Goal: Information Seeking & Learning: Find specific fact

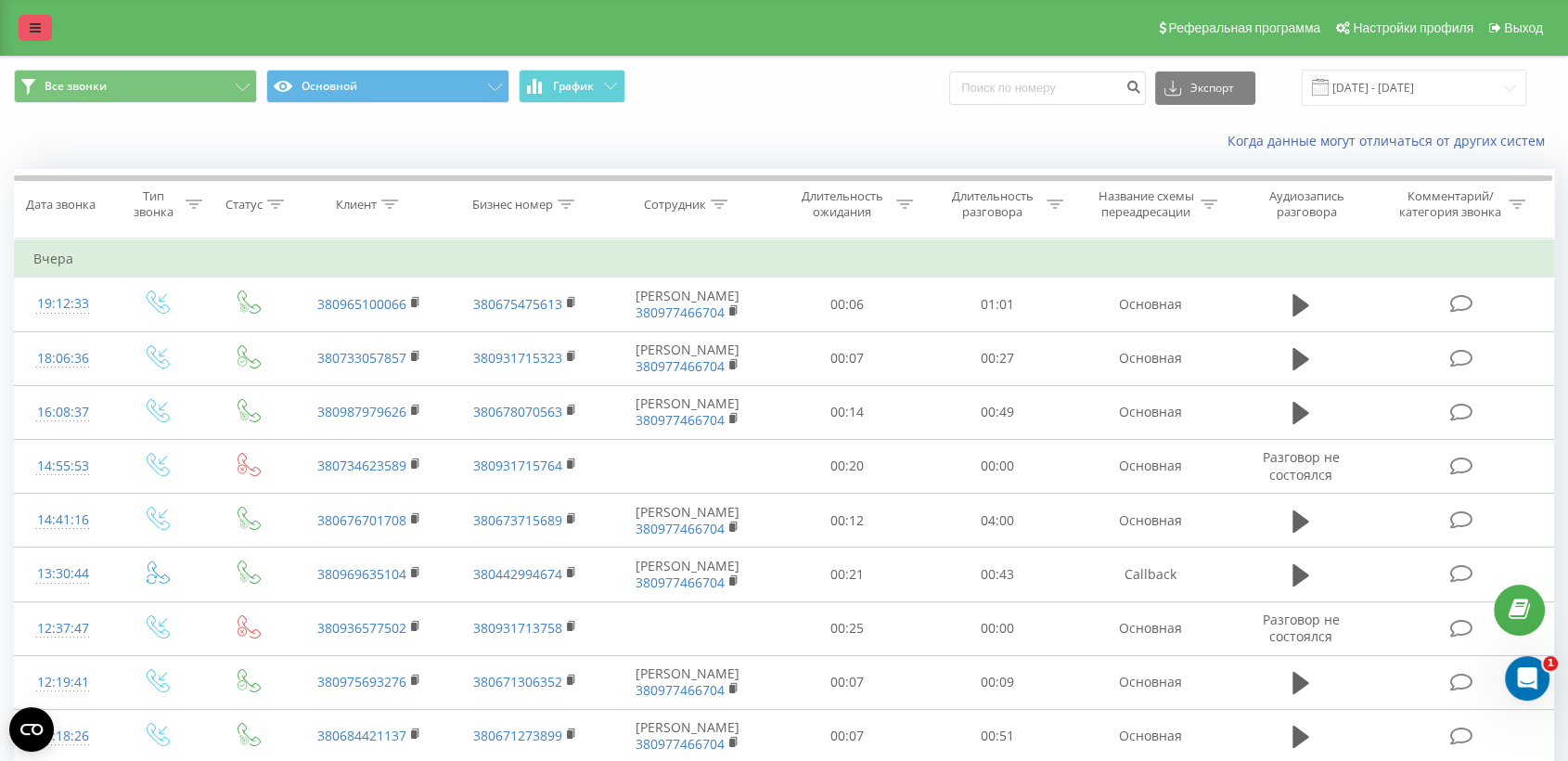
click at [37, 18] on link at bounding box center [35, 28] width 33 height 26
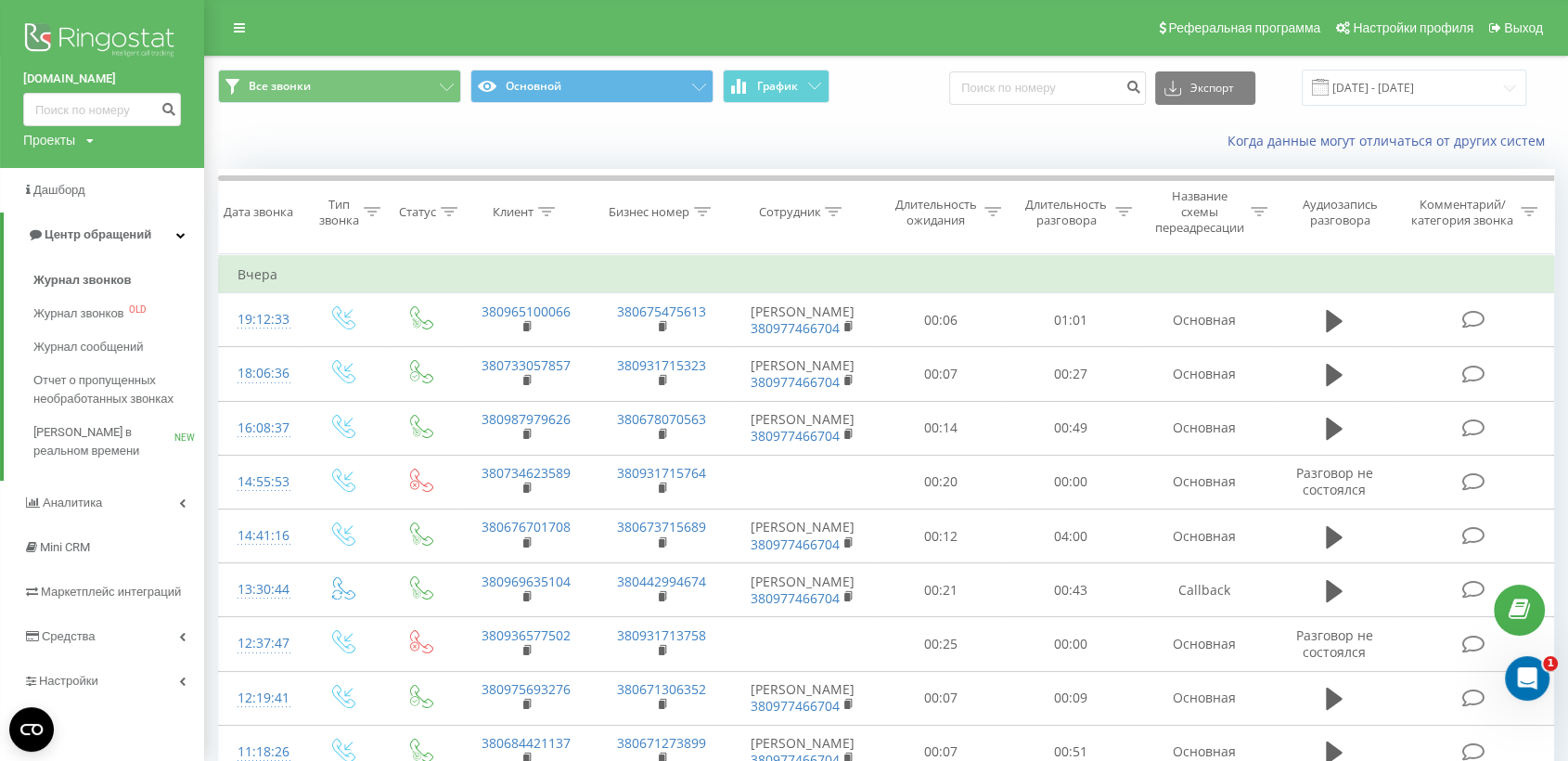
click at [68, 20] on img at bounding box center [102, 42] width 158 height 46
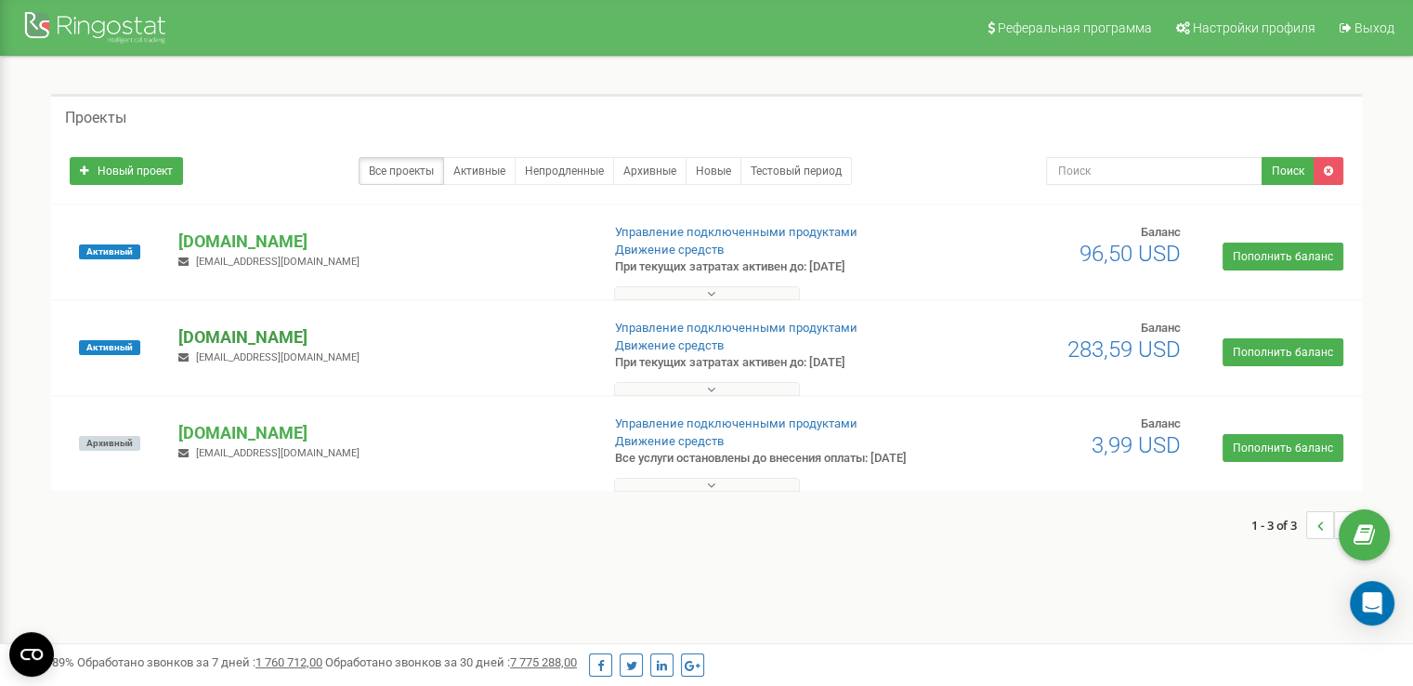
click at [233, 329] on p "[DOMAIN_NAME]" at bounding box center [381, 337] width 406 height 24
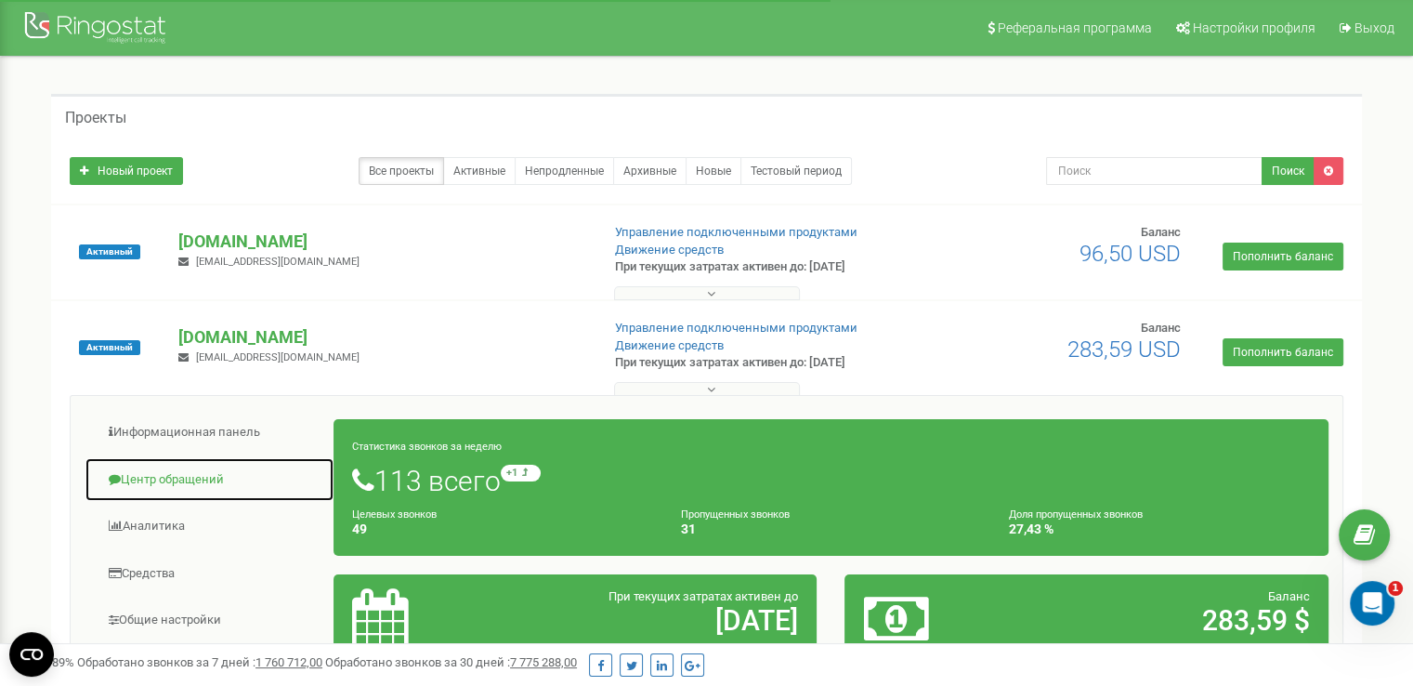
click at [191, 477] on link "Центр обращений" at bounding box center [210, 480] width 250 height 46
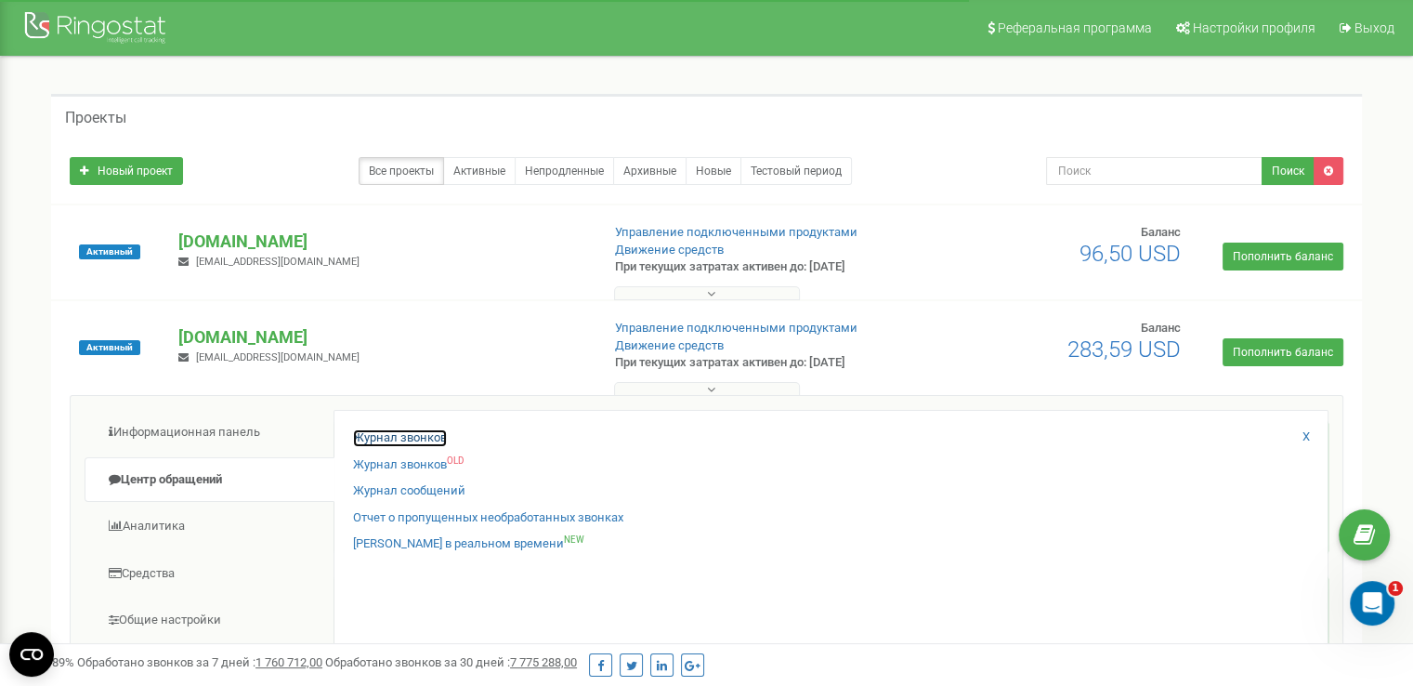
click at [381, 437] on link "Журнал звонков" at bounding box center [400, 438] width 94 height 18
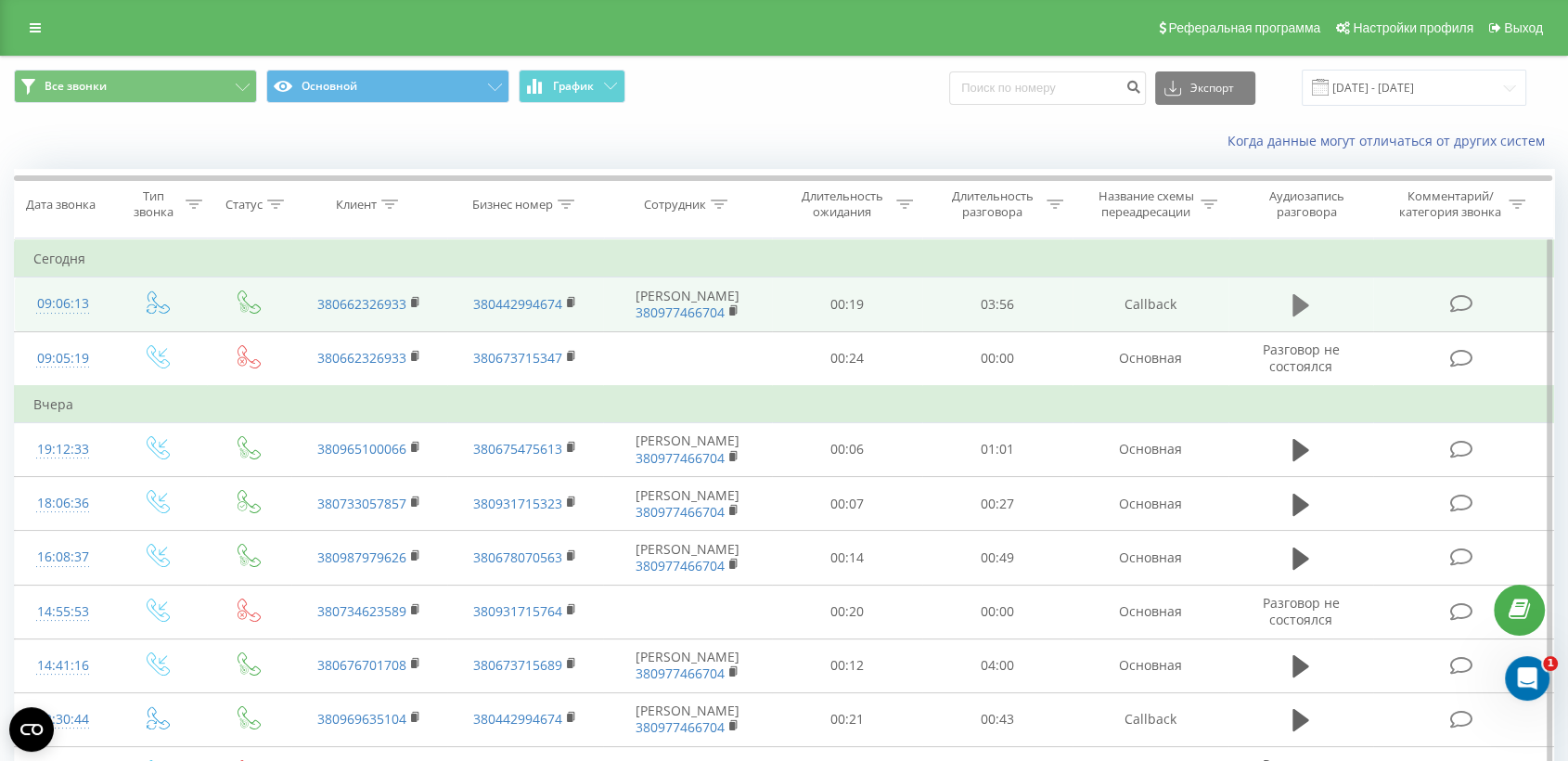
click at [1299, 314] on icon at bounding box center [1300, 306] width 17 height 26
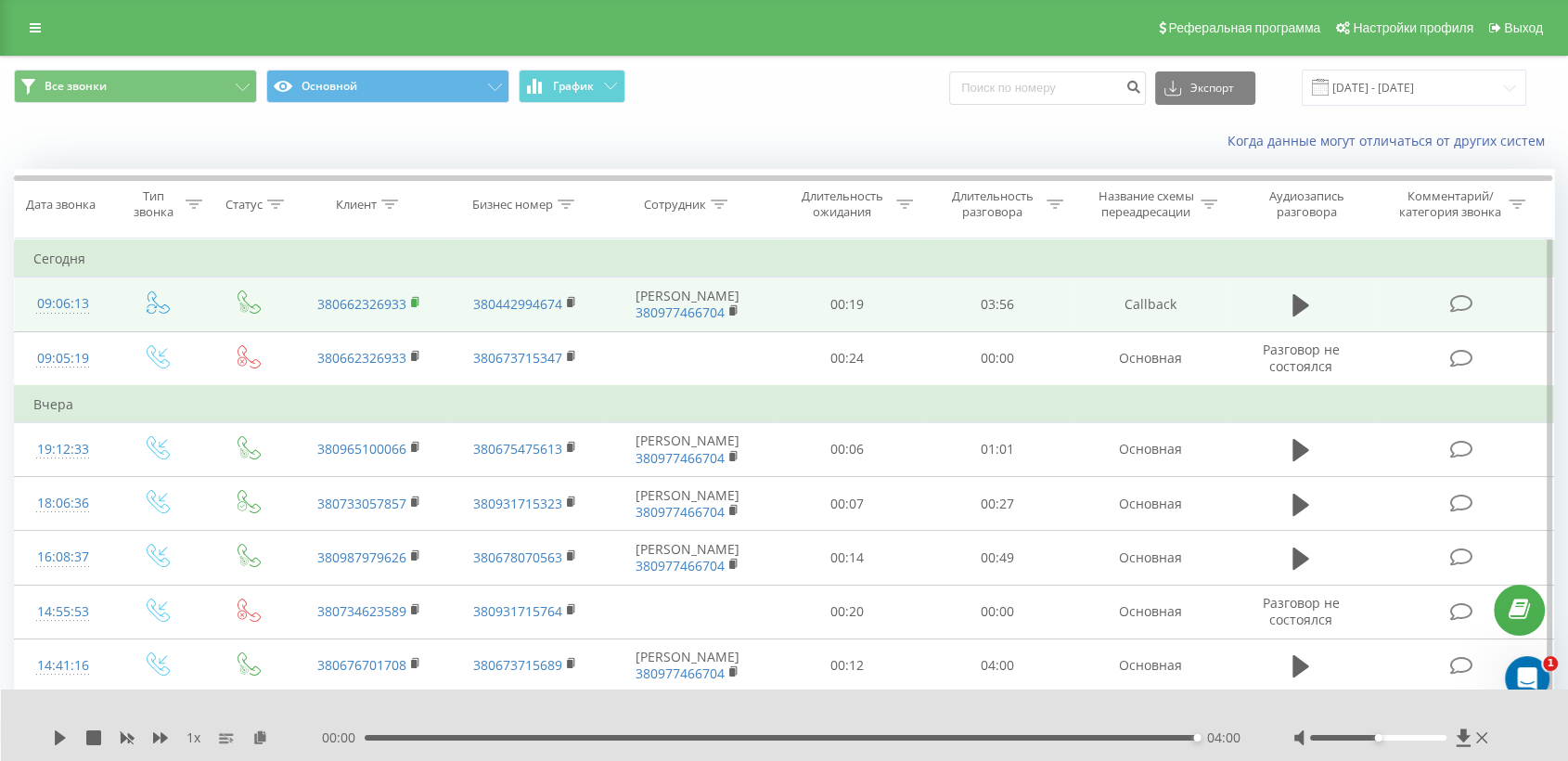
click at [416, 308] on icon at bounding box center [416, 302] width 10 height 13
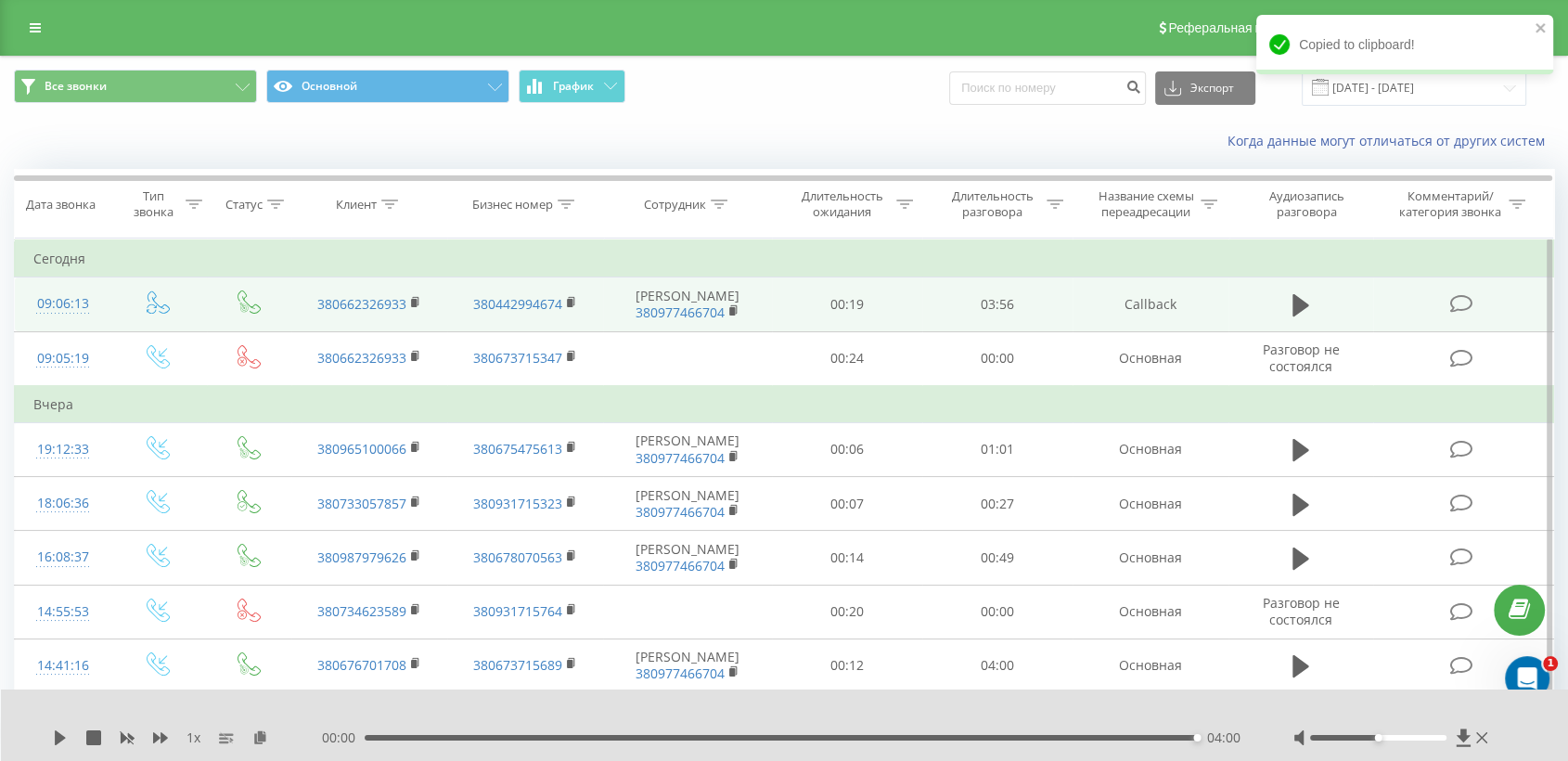
click at [1405, 307] on td at bounding box center [1463, 305] width 180 height 54
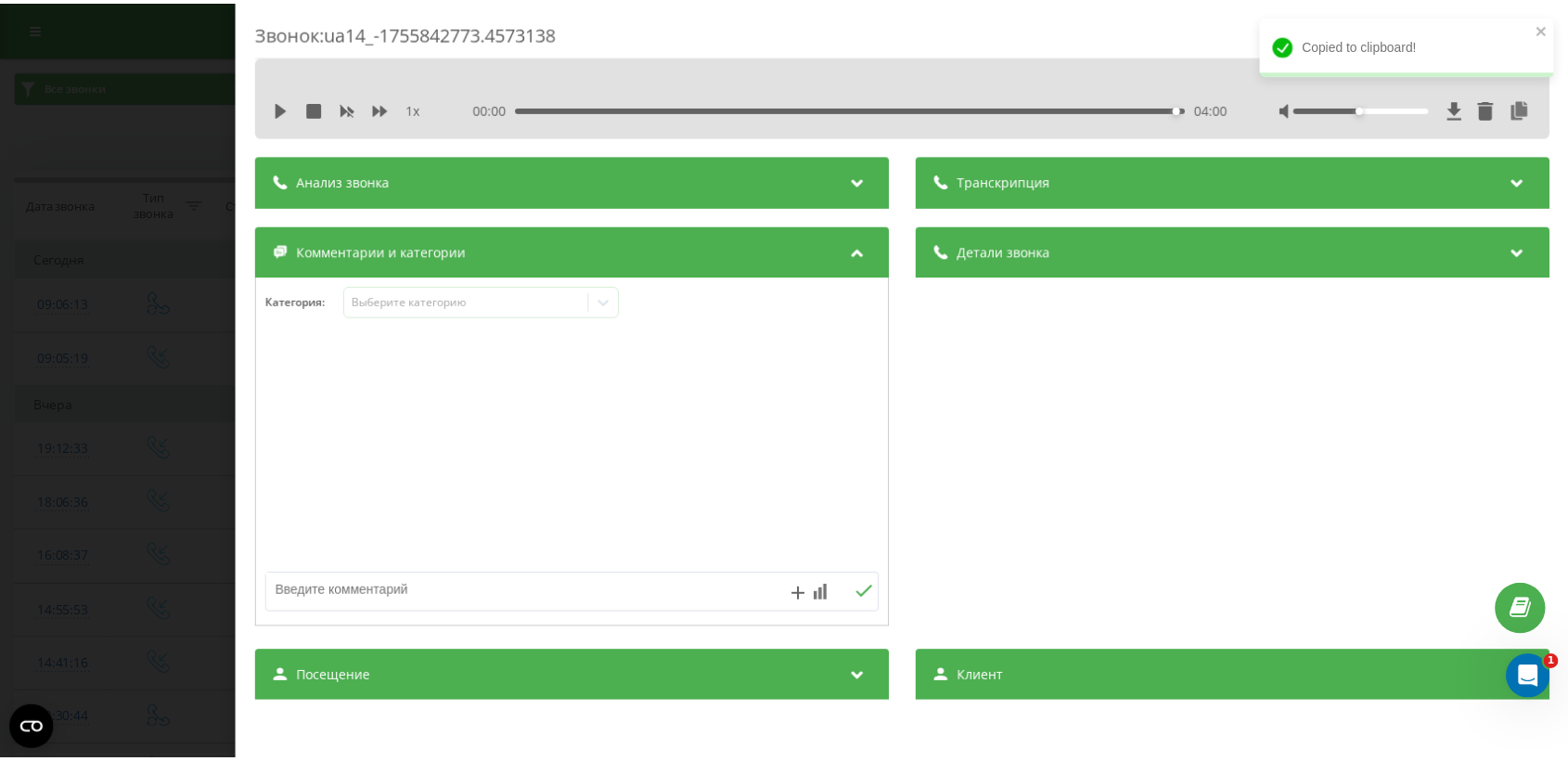
scroll to position [138, 0]
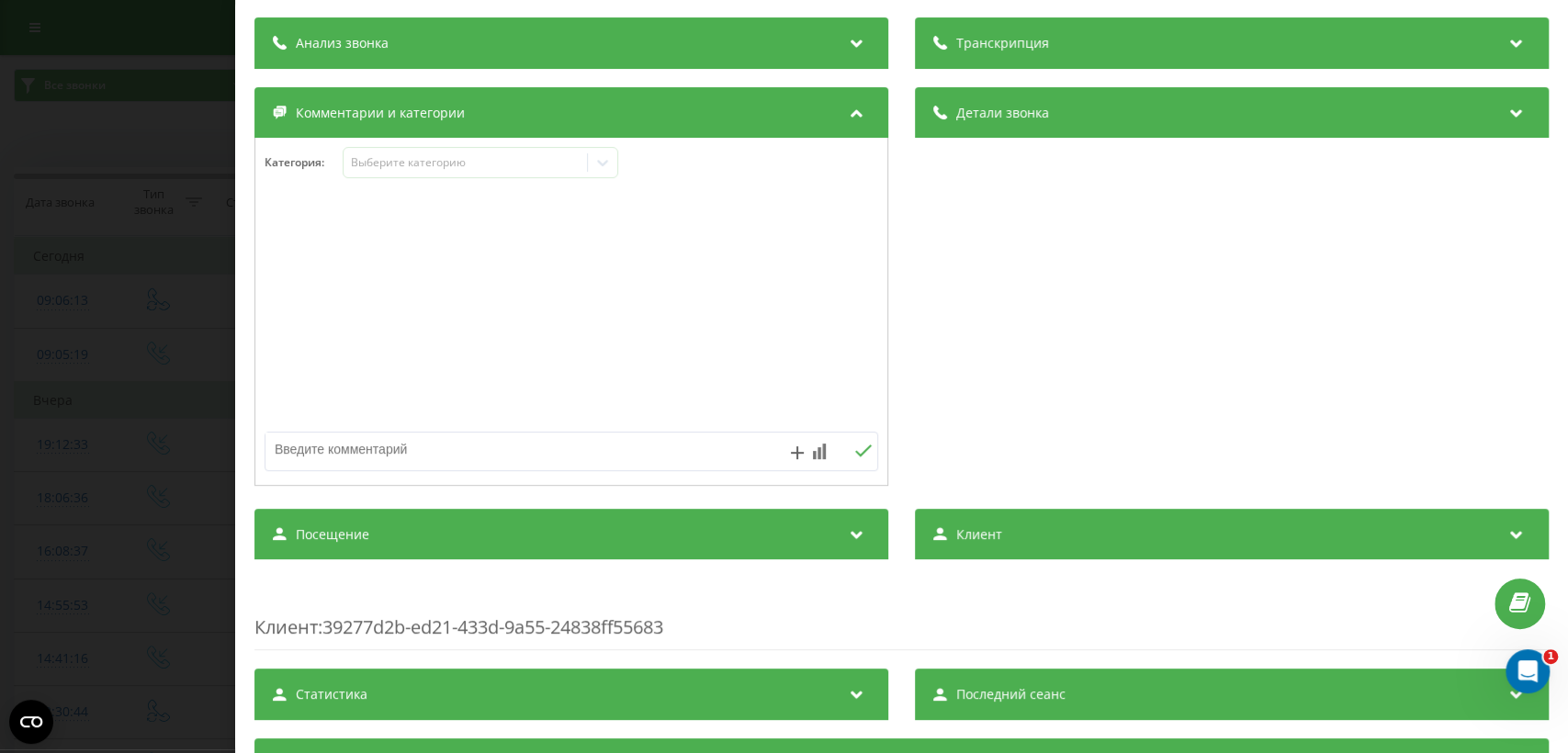
click at [735, 539] on div "Посещение" at bounding box center [570, 535] width 634 height 51
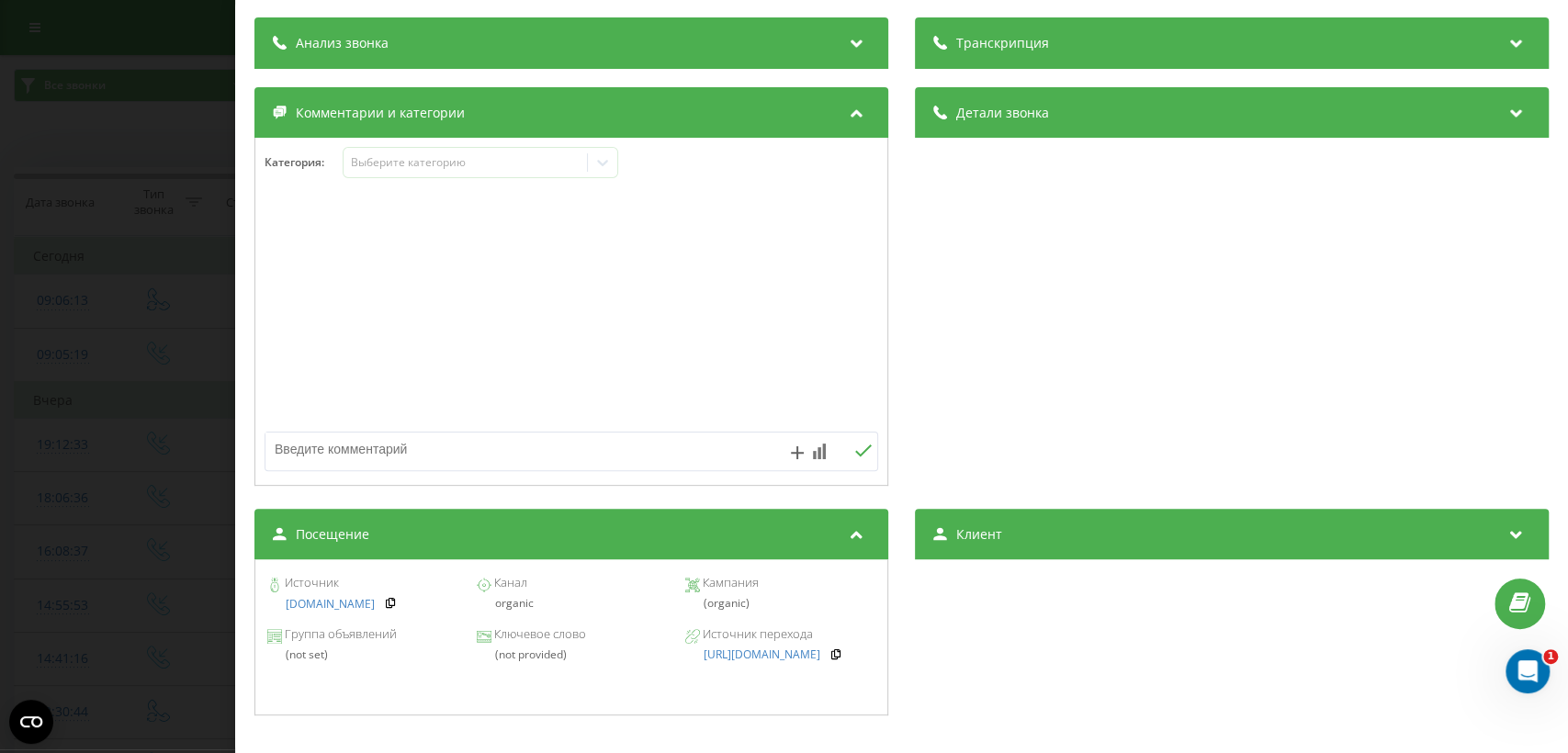
click at [0, 456] on div "Звонок : ua14_-1755842773.4573138 1 x 00:00 04:00 04:00 Транскрипция Для анализ…" at bounding box center [784, 376] width 1568 height 753
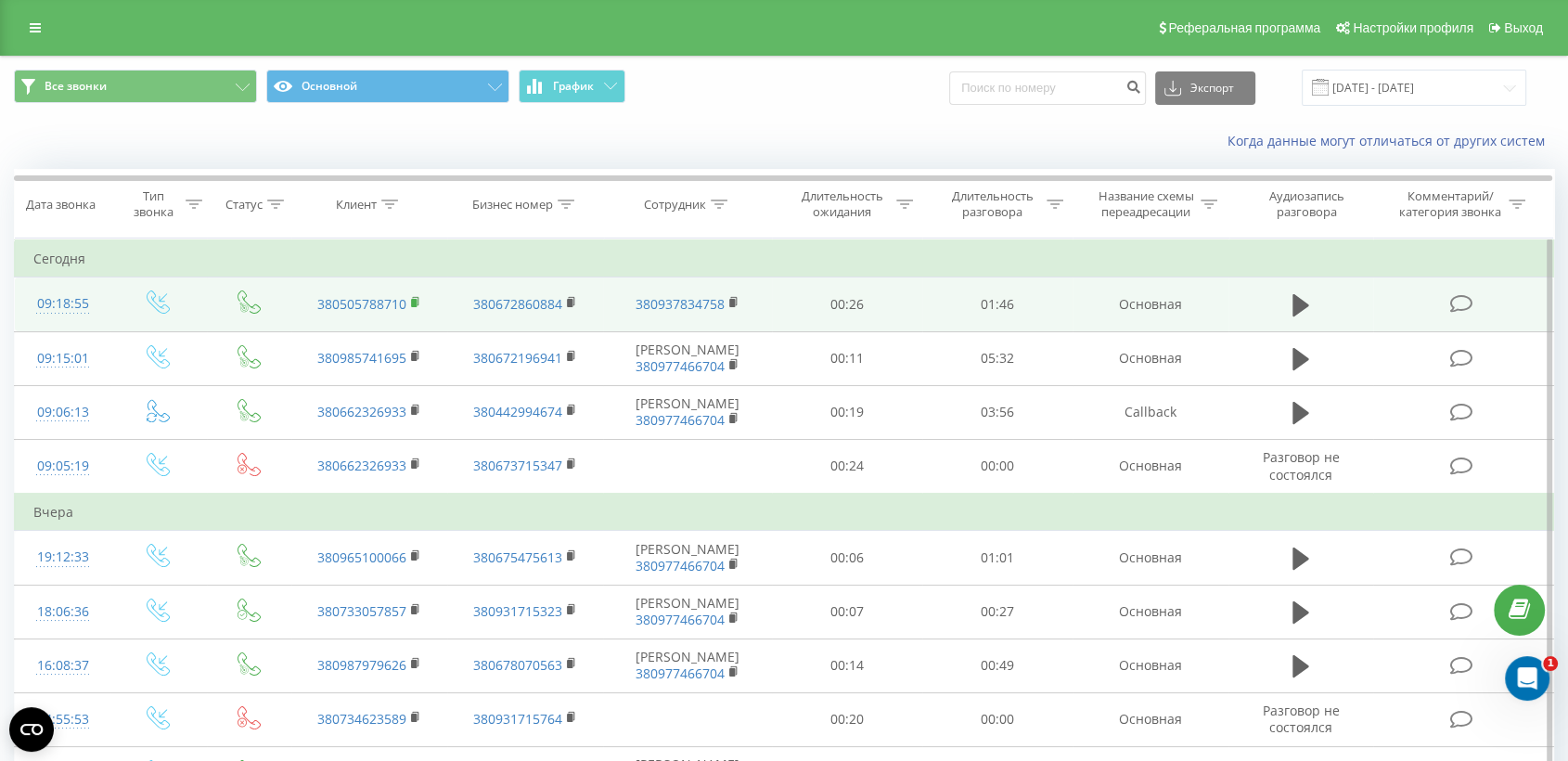
click at [415, 305] on rect at bounding box center [414, 303] width 6 height 8
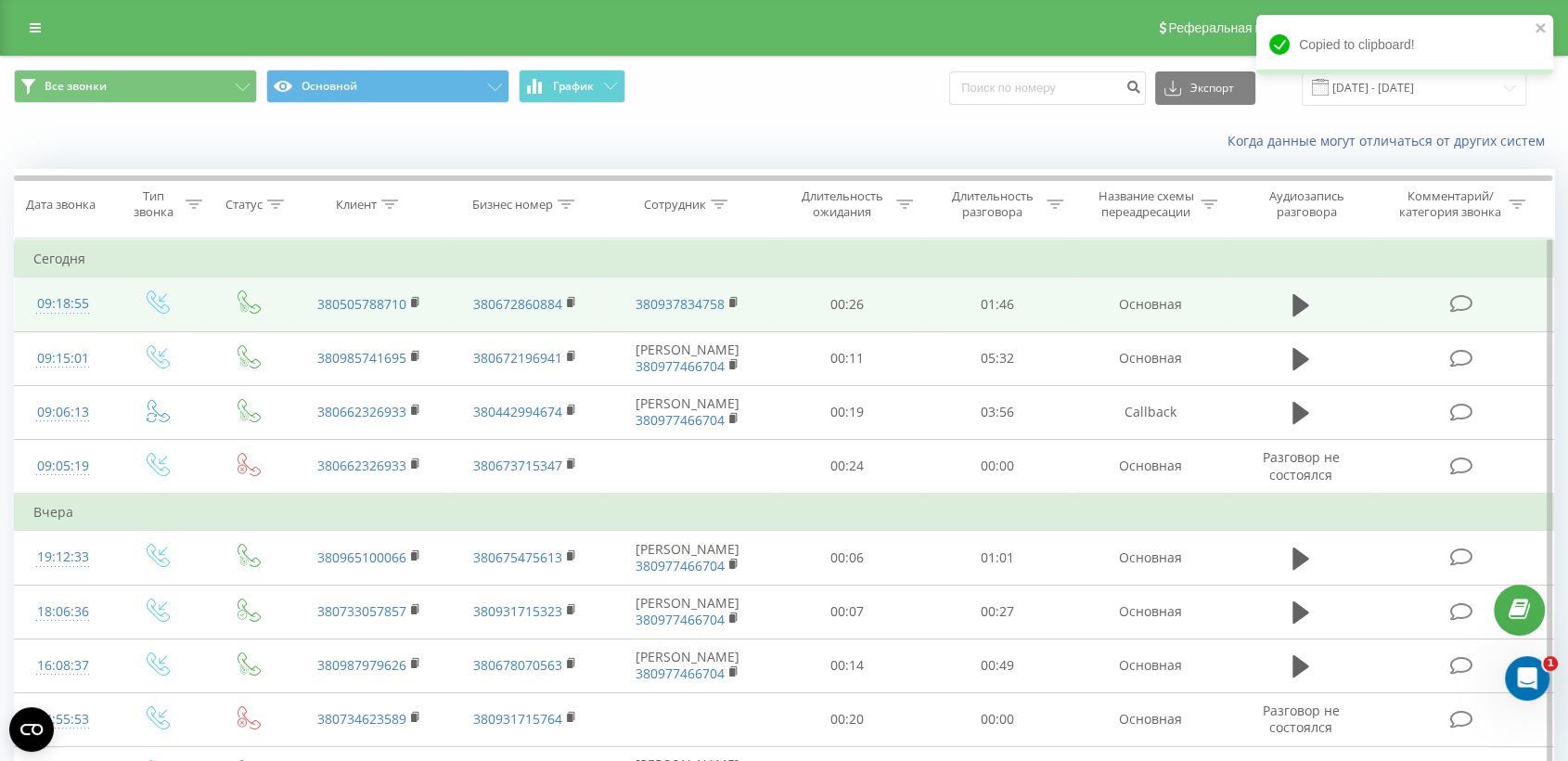
click at [1389, 313] on td at bounding box center [1463, 305] width 180 height 54
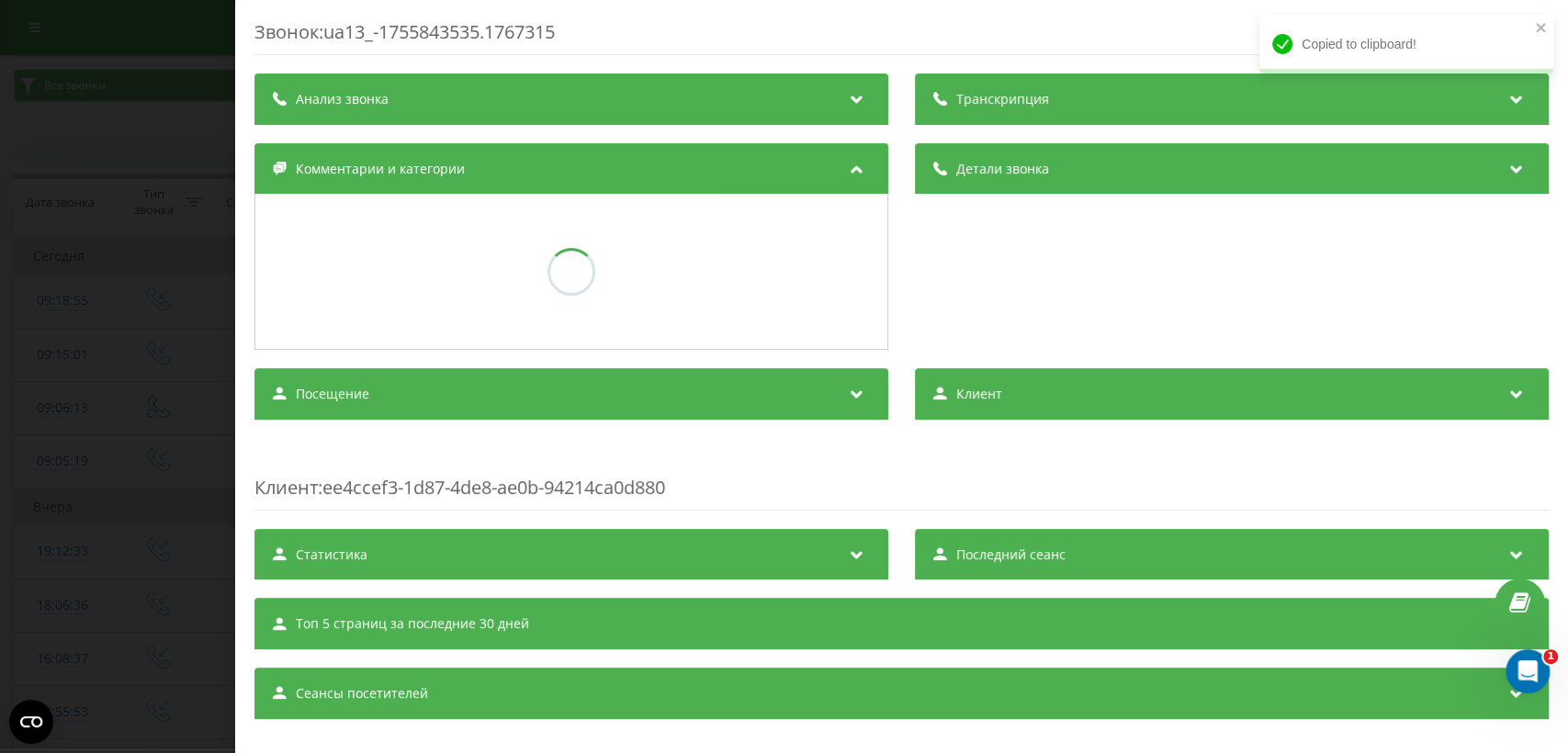
click at [746, 380] on div "Посещение" at bounding box center [570, 394] width 634 height 51
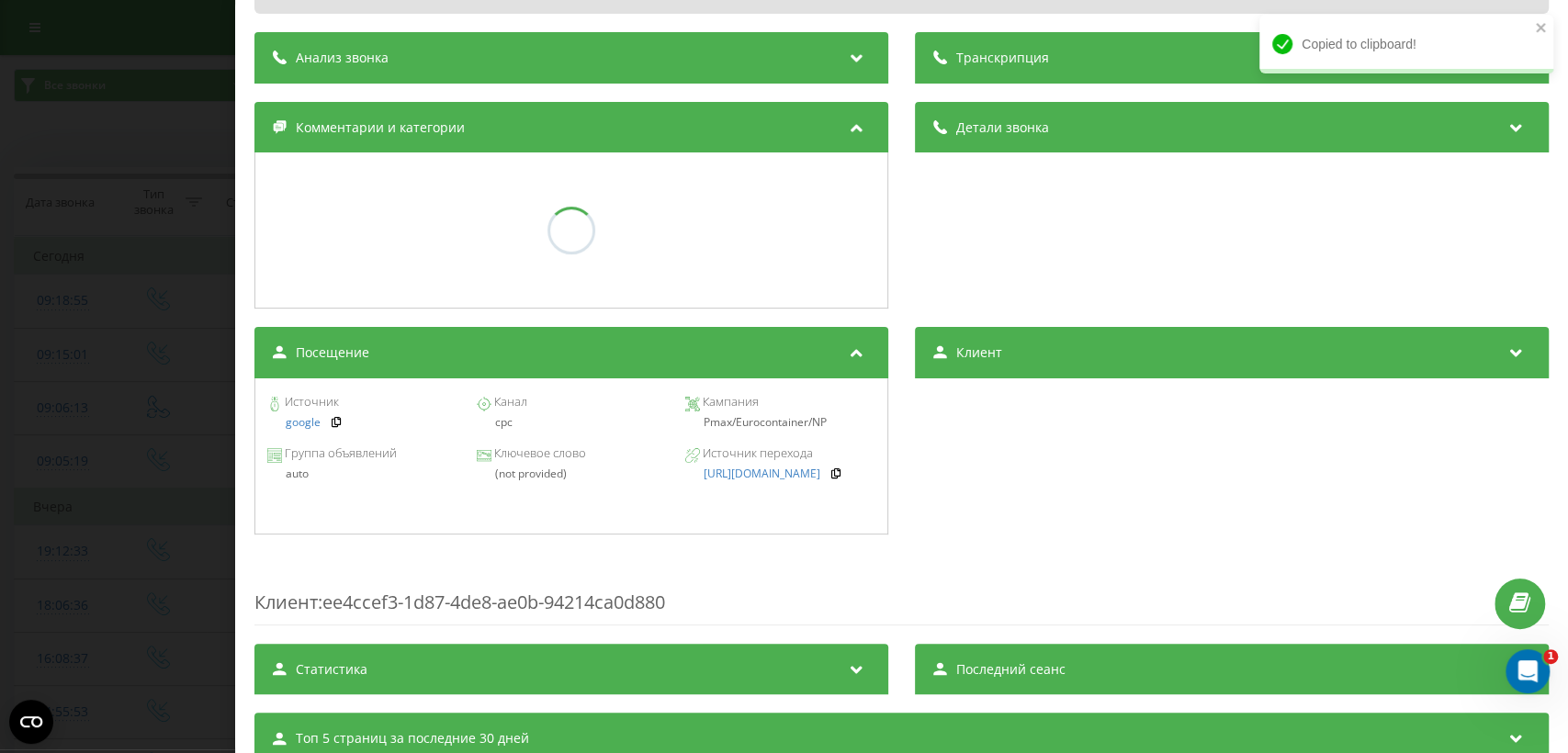
scroll to position [136, 0]
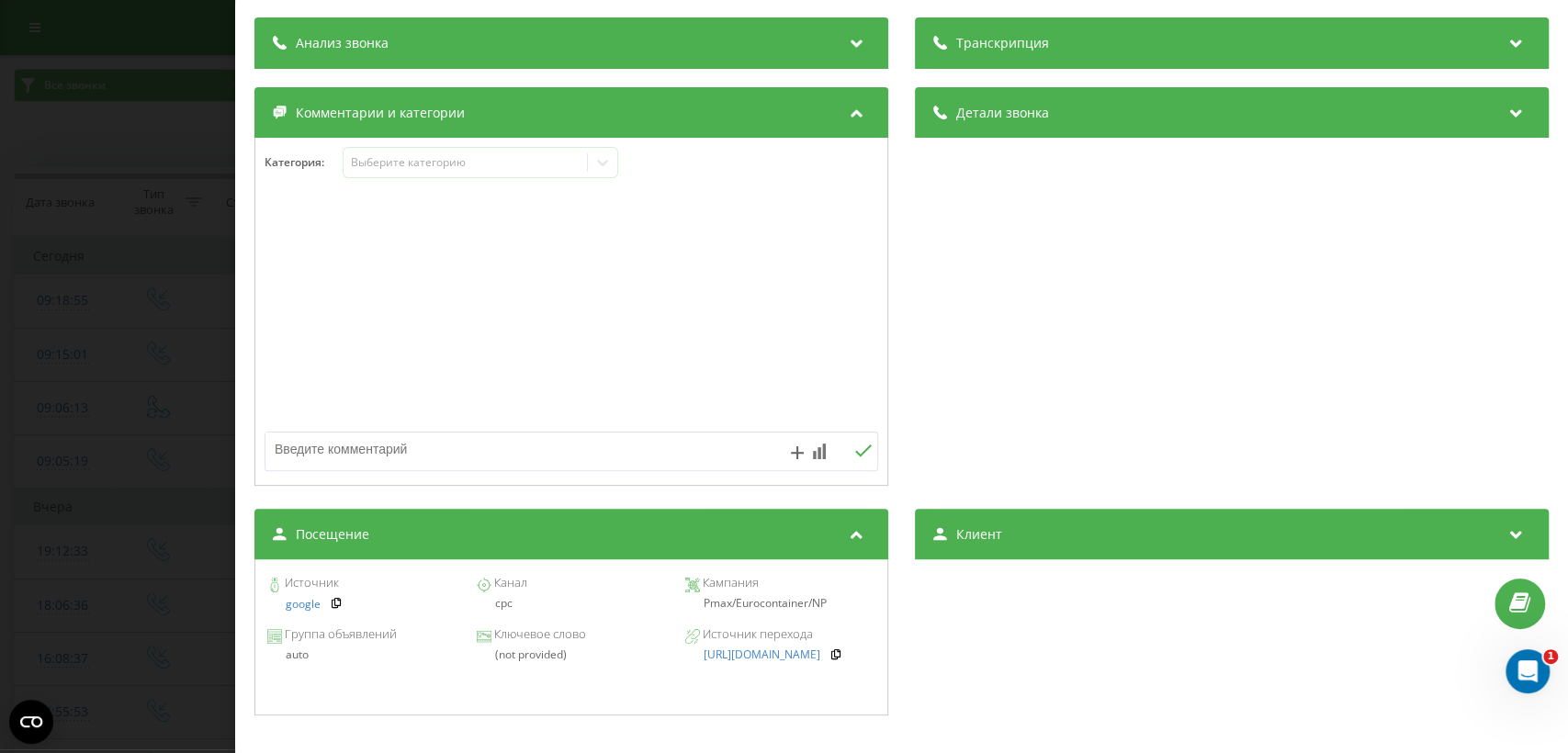
click at [707, 405] on div at bounding box center [570, 311] width 632 height 220
drag, startPoint x: 690, startPoint y: 602, endPoint x: 828, endPoint y: 602, distance: 138.0
click at [828, 602] on div "Pmax/Eurocontainer/NP" at bounding box center [780, 603] width 190 height 13
copy div "Pmax/Eurocontainer/NP"
click at [165, 576] on div "Звонок : ua13_-1755843535.1767315 1 x - 01:46 00:00 00:00 Транскрипция Для анал…" at bounding box center [784, 376] width 1568 height 753
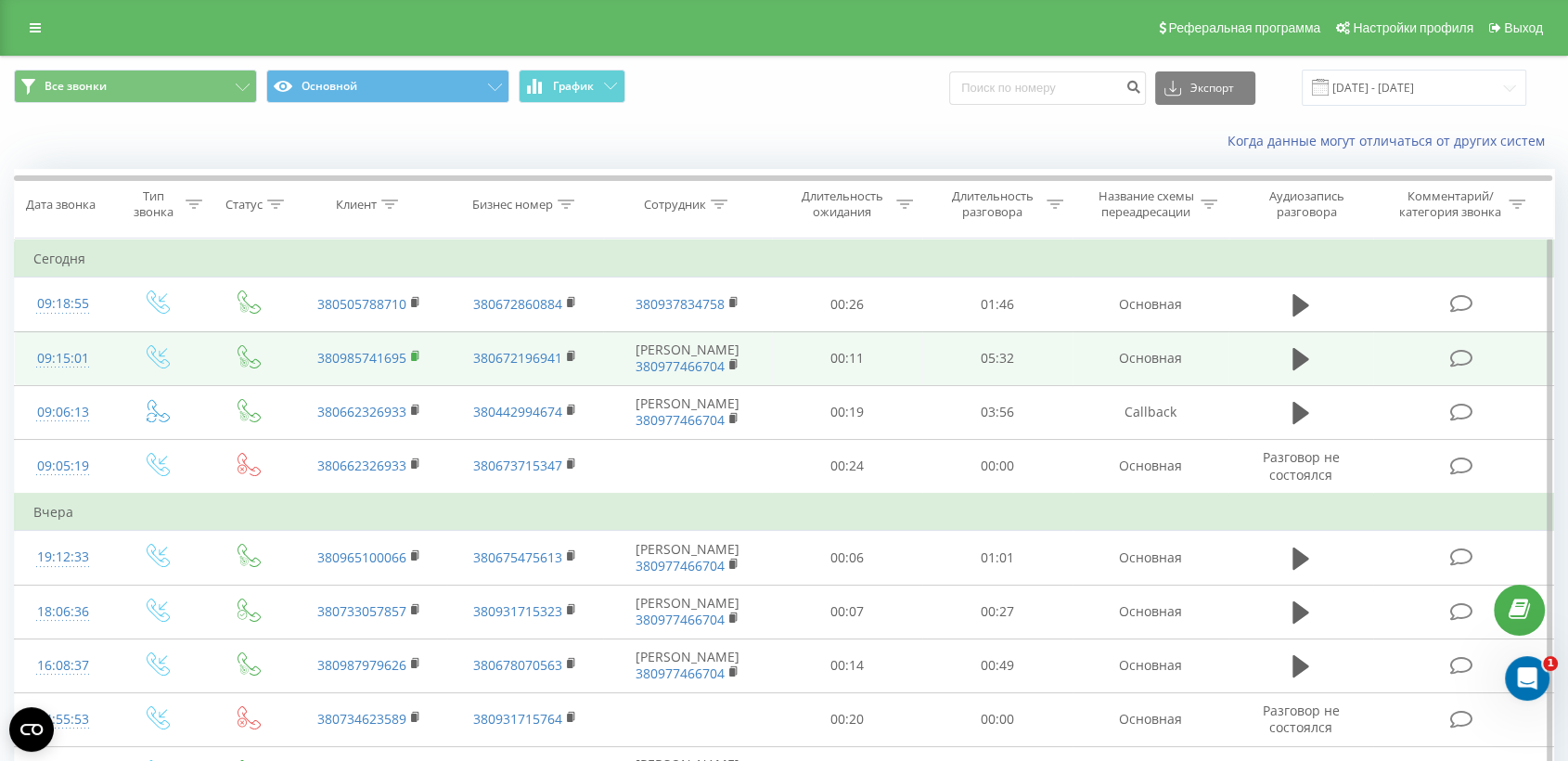
click at [412, 353] on rect at bounding box center [414, 357] width 6 height 8
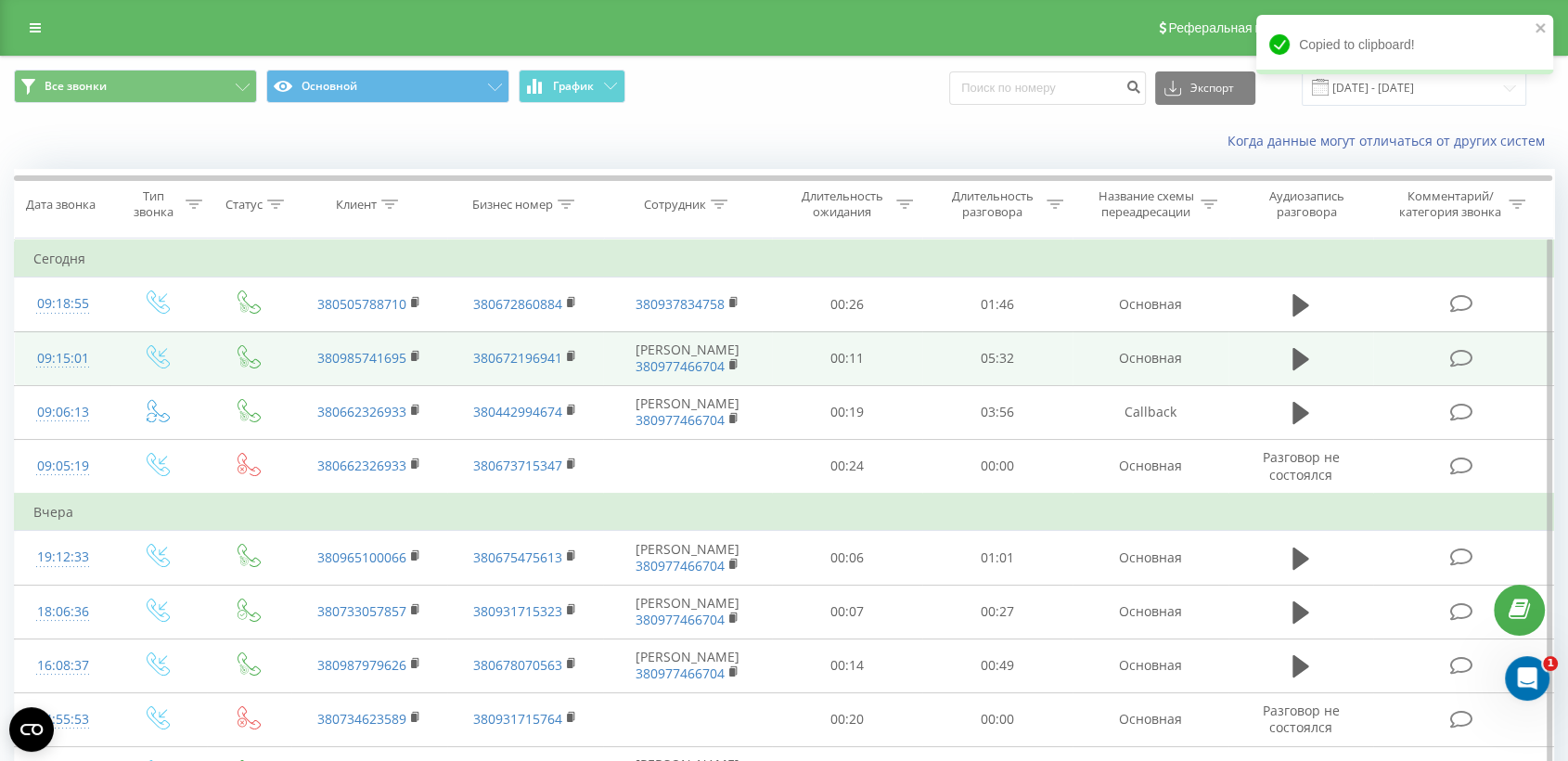
click at [1402, 367] on td at bounding box center [1463, 359] width 180 height 54
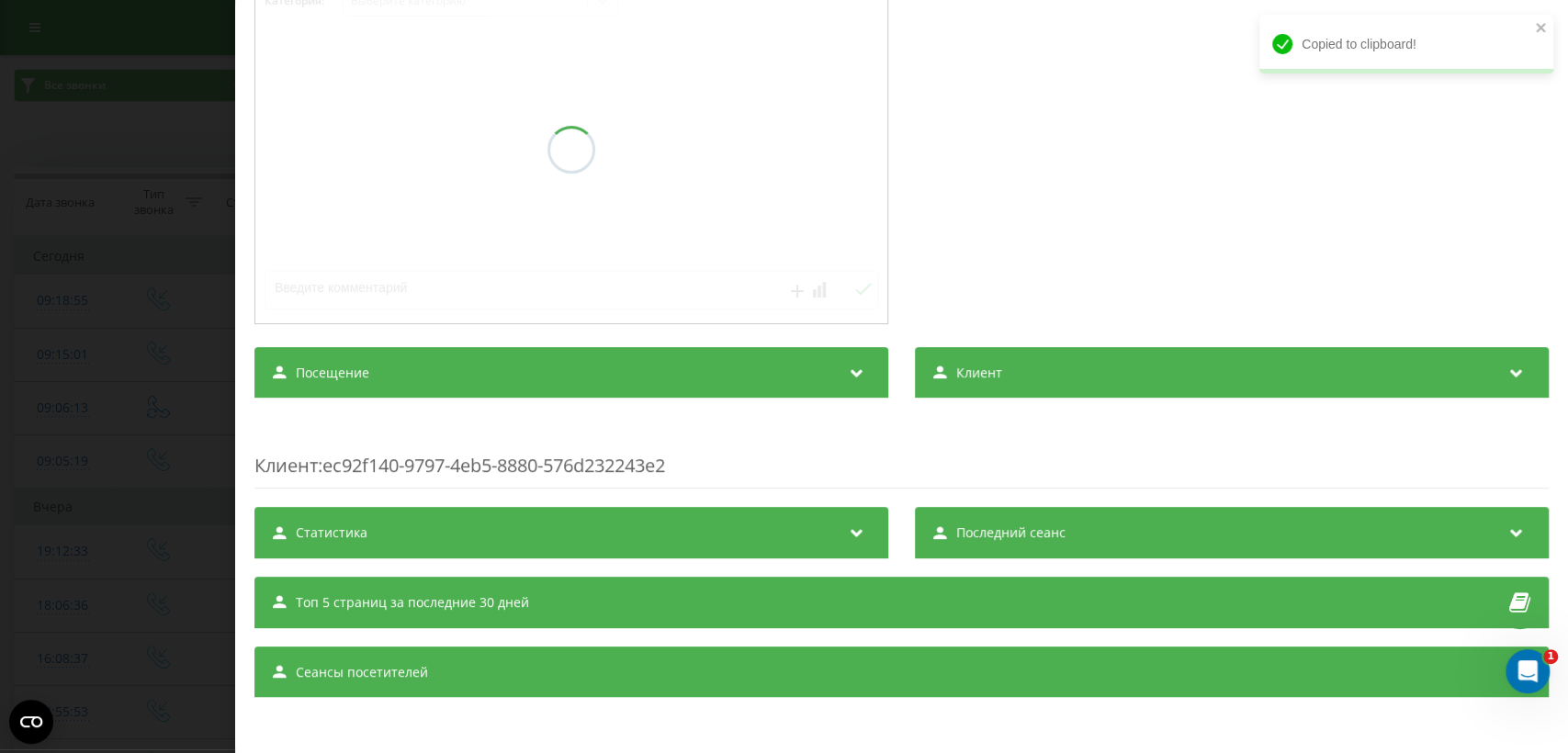
scroll to position [298, 0]
click at [647, 381] on div "Посещение" at bounding box center [570, 373] width 634 height 51
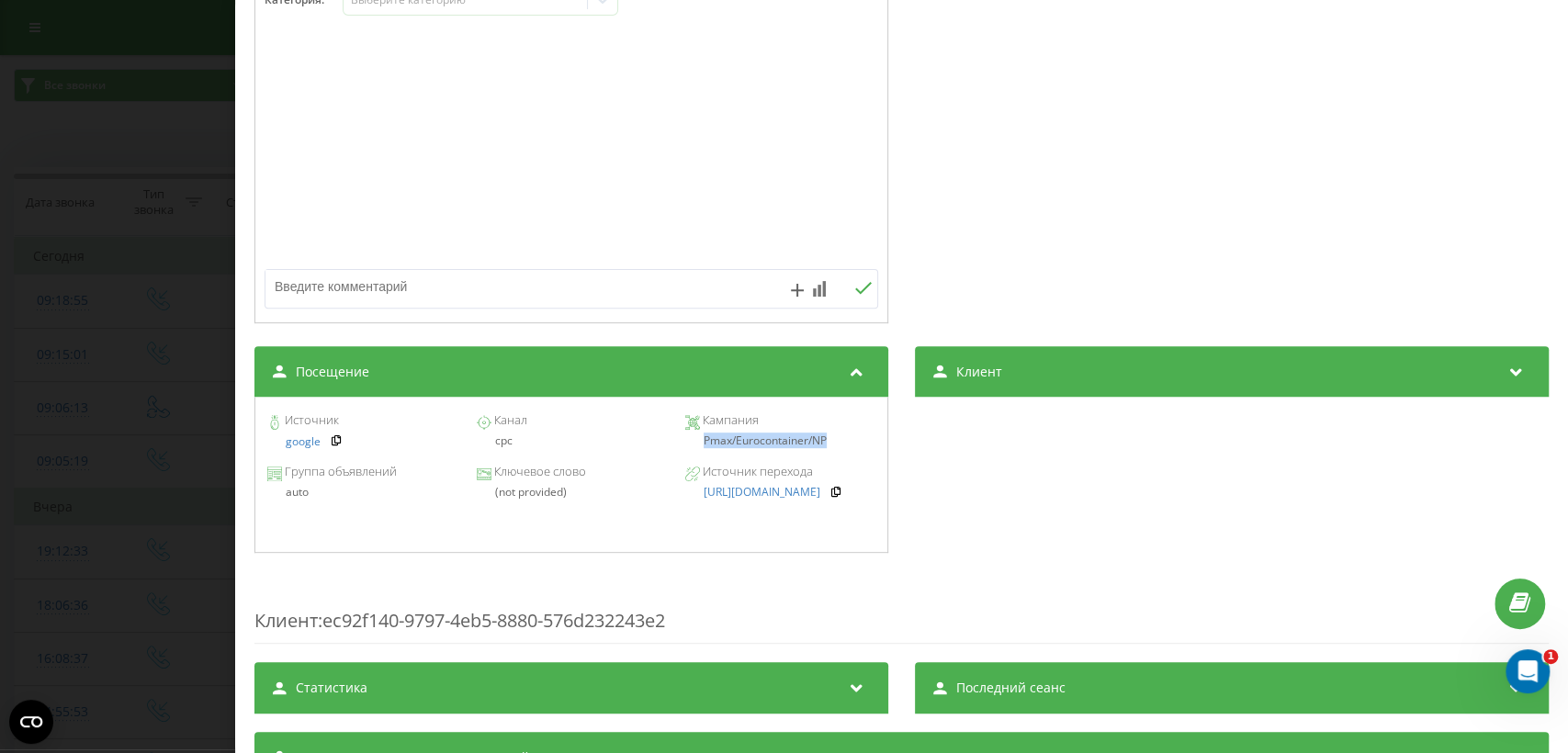
drag, startPoint x: 706, startPoint y: 437, endPoint x: 830, endPoint y: 440, distance: 124.0
click at [830, 440] on div "Pmax/Eurocontainer/NP" at bounding box center [780, 441] width 190 height 13
copy div "Pmax/Eurocontainer/NP"
